Goal: Information Seeking & Learning: Learn about a topic

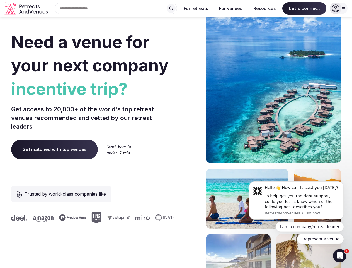
click at [176, 134] on div "Need a venue for your next company incentive trip? Get access to 20,000+ of the…" at bounding box center [176, 167] width 330 height 336
click at [116, 8] on div "Search Popular Destinations [GEOGRAPHIC_DATA], [GEOGRAPHIC_DATA] [GEOGRAPHIC_DA…" at bounding box center [113, 9] width 127 height 12
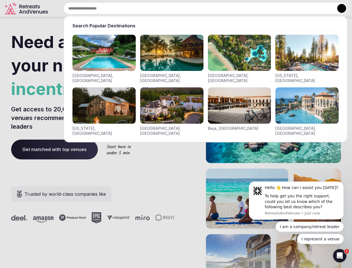
click at [171, 8] on input "text" at bounding box center [206, 9] width 284 height 12
click at [196, 8] on input "text" at bounding box center [206, 9] width 284 height 12
click at [230, 8] on input "text" at bounding box center [206, 9] width 284 height 12
click at [264, 8] on input "text" at bounding box center [206, 9] width 284 height 12
click at [304, 8] on input "text" at bounding box center [206, 9] width 284 height 12
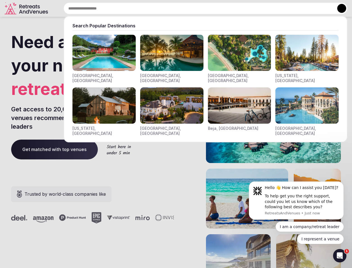
click at [339, 8] on button at bounding box center [341, 8] width 9 height 9
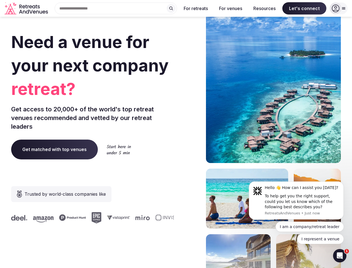
click at [296, 200] on div "To help get you the right support, could you let us know which of the following…" at bounding box center [302, 201] width 75 height 16
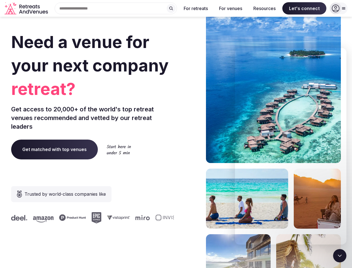
click at [345, 183] on section "Need a venue for your next company retreat? Get access to 20,000+ of the world'…" at bounding box center [176, 167] width 352 height 336
